Goal: Information Seeking & Learning: Learn about a topic

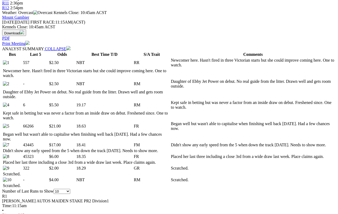
scroll to position [235, 0]
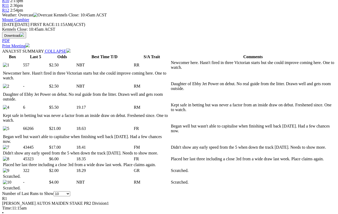
scroll to position [231, 0]
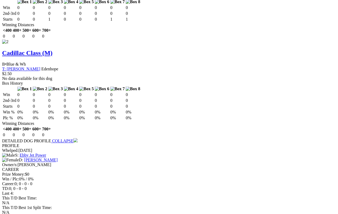
scroll to position [790, 0]
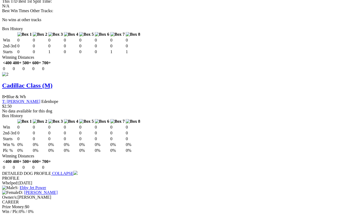
scroll to position [750, 0]
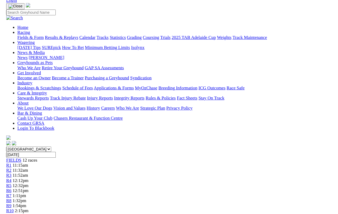
scroll to position [747, 0]
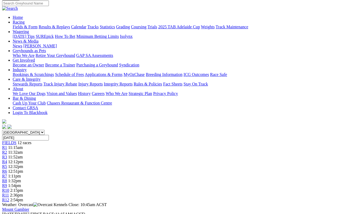
scroll to position [42, 0]
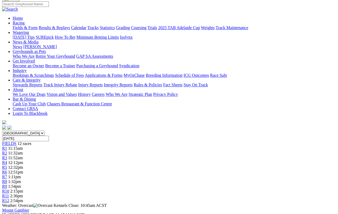
click at [7, 151] on span "R2" at bounding box center [4, 153] width 5 height 4
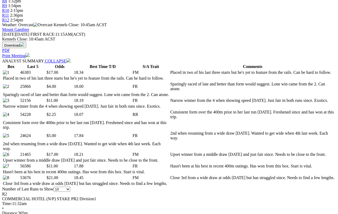
scroll to position [222, 0]
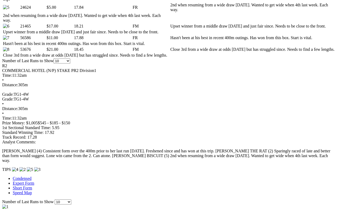
scroll to position [350, 1]
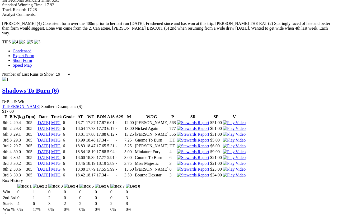
scroll to position [478, 0]
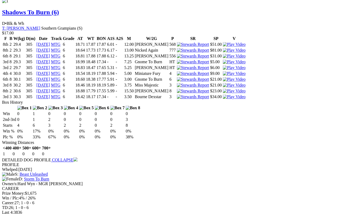
scroll to position [558, 1]
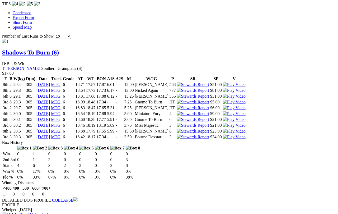
scroll to position [516, 1]
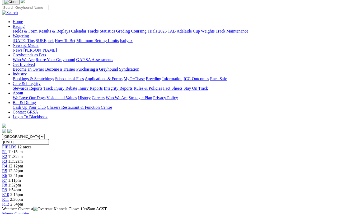
scroll to position [38, 0]
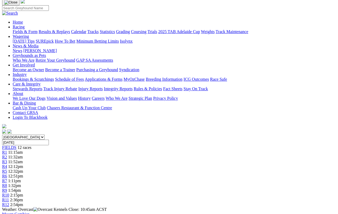
click at [7, 159] on span "R3" at bounding box center [4, 161] width 5 height 4
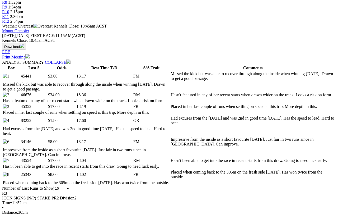
scroll to position [227, 0]
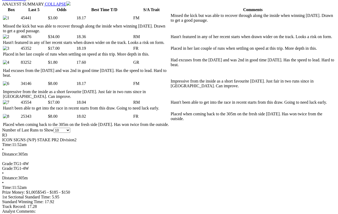
scroll to position [278, 0]
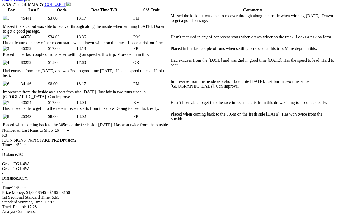
scroll to position [280, 0]
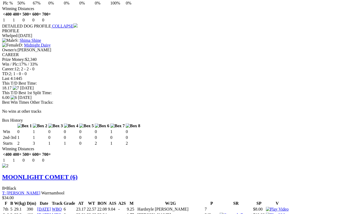
scroll to position [684, 0]
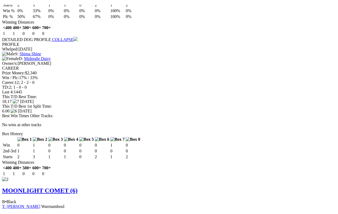
scroll to position [721, 0]
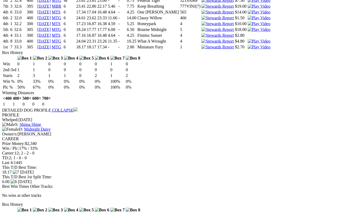
scroll to position [599, 0]
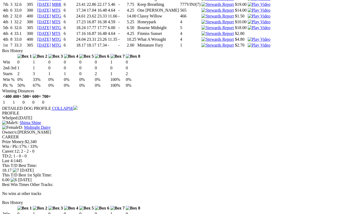
scroll to position [600, 0]
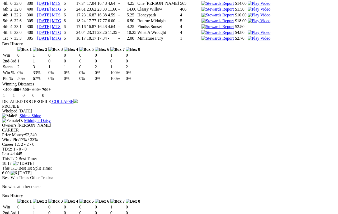
scroll to position [602, 0]
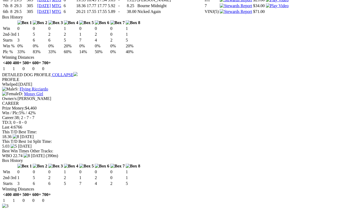
scroll to position [933, 0]
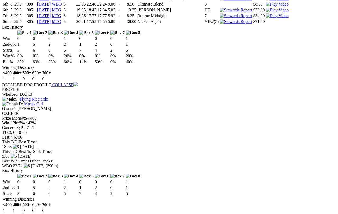
scroll to position [922, 0]
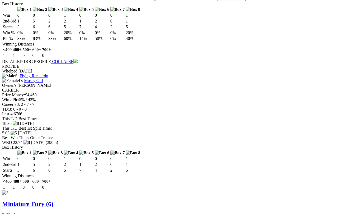
scroll to position [945, 0]
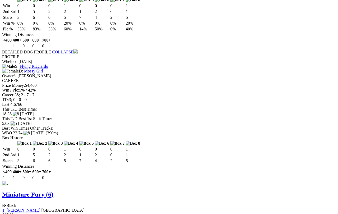
scroll to position [953, 0]
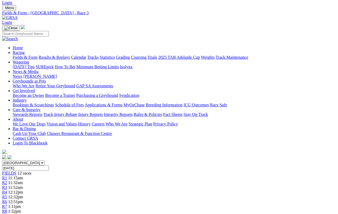
scroll to position [12, 0]
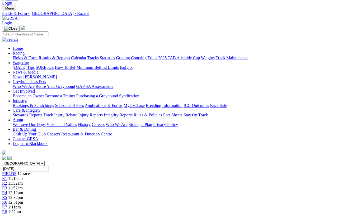
click at [7, 181] on span "R2" at bounding box center [4, 183] width 5 height 4
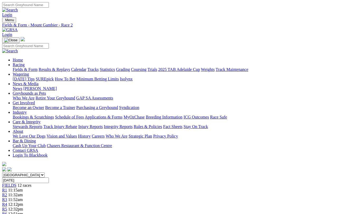
click at [7, 188] on link "R1" at bounding box center [4, 190] width 5 height 4
click at [7, 197] on span "R4" at bounding box center [4, 204] width 5 height 4
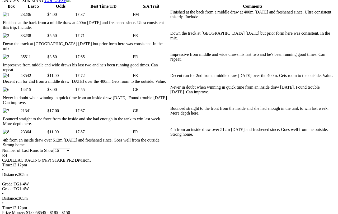
scroll to position [283, 0]
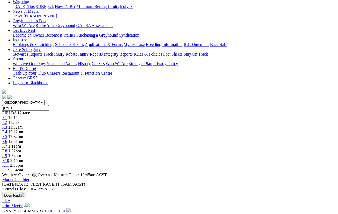
scroll to position [72, 4]
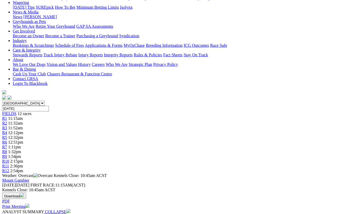
click at [7, 135] on span "R5" at bounding box center [4, 137] width 5 height 4
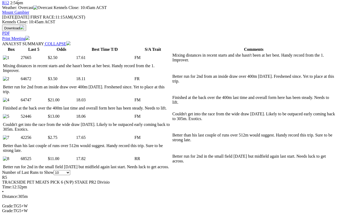
scroll to position [239, 0]
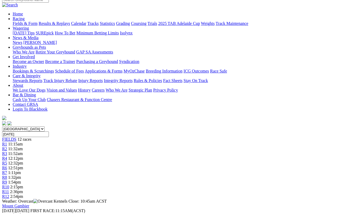
scroll to position [46, 0]
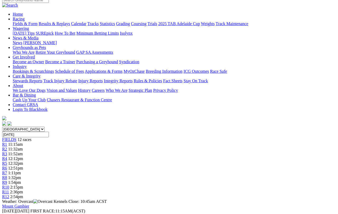
click at [7, 166] on span "R6" at bounding box center [4, 168] width 5 height 4
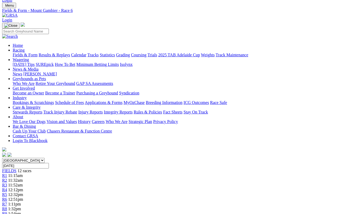
scroll to position [14, 0]
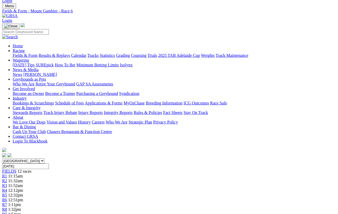
click at [7, 202] on span "R7" at bounding box center [4, 204] width 5 height 4
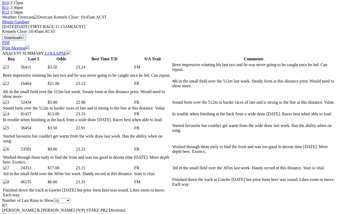
scroll to position [230, 0]
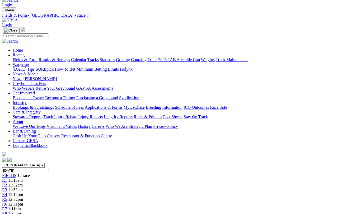
scroll to position [0, 0]
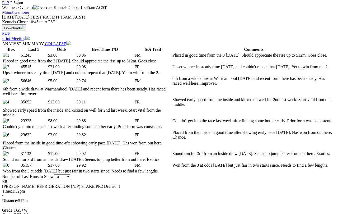
scroll to position [240, 0]
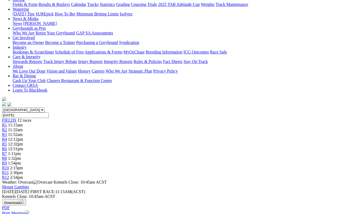
scroll to position [64, 0]
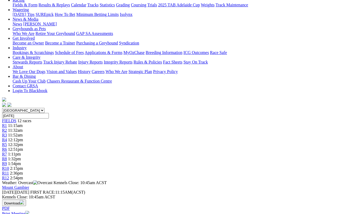
click at [7, 161] on span "R9" at bounding box center [4, 163] width 5 height 4
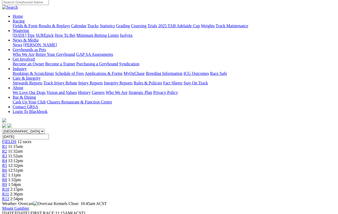
scroll to position [44, 0]
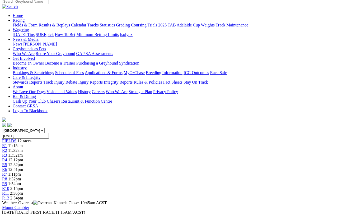
click at [7, 172] on span "R7" at bounding box center [4, 174] width 5 height 4
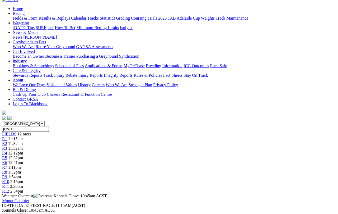
scroll to position [52, 0]
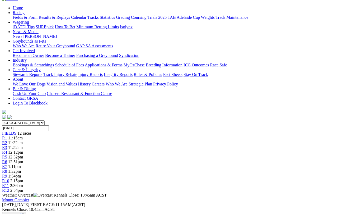
click at [7, 159] on span "R6" at bounding box center [4, 161] width 5 height 4
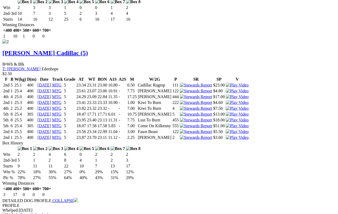
scroll to position [815, 0]
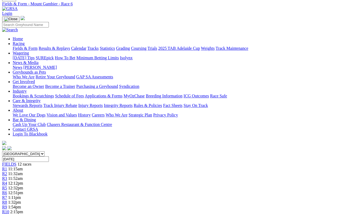
scroll to position [21, 0]
click at [7, 186] on span "R5" at bounding box center [4, 188] width 5 height 4
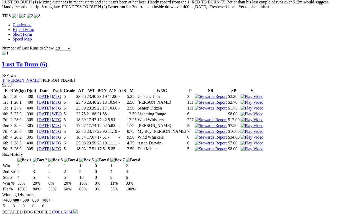
scroll to position [491, 0]
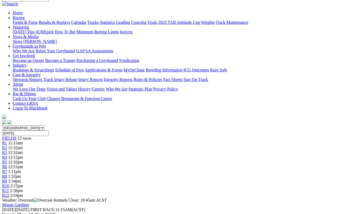
scroll to position [0, 0]
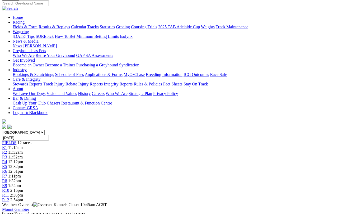
scroll to position [40, 0]
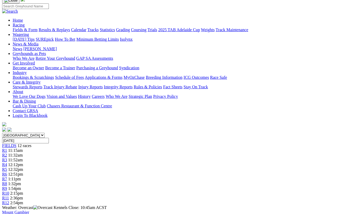
click at [9, 191] on link "R10" at bounding box center [5, 193] width 7 height 4
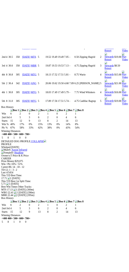
scroll to position [657, 0]
